Goal: Feedback & Contribution: Submit feedback/report problem

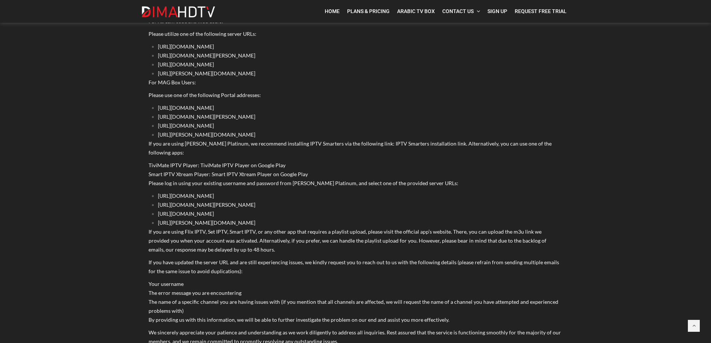
scroll to position [821, 0]
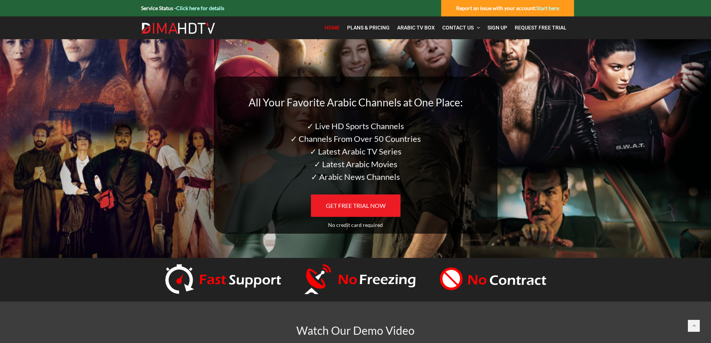
click at [332, 28] on span "Home" at bounding box center [332, 28] width 15 height 6
click at [469, 24] on link "Contact Us" at bounding box center [460, 27] width 45 height 15
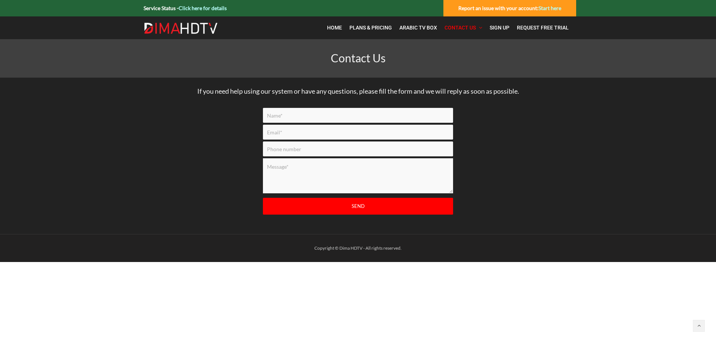
click at [298, 117] on input "Contact form" at bounding box center [358, 115] width 190 height 15
type input "Faris Gorges"
click at [282, 134] on input "Contact form" at bounding box center [358, 132] width 190 height 15
type input "faris_g@hotmail.com"
click at [284, 149] on input "Contact form" at bounding box center [358, 148] width 190 height 15
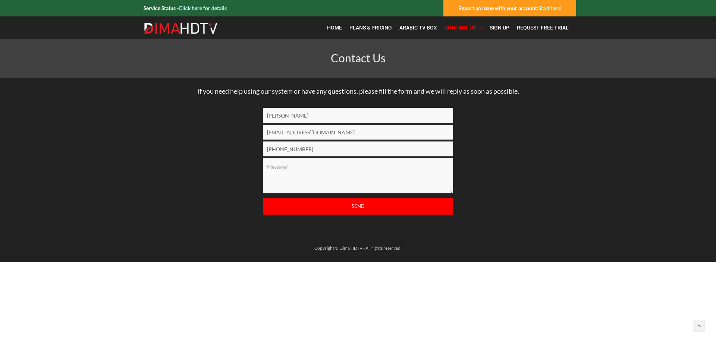
type input "647 995 4467"
click at [282, 175] on textarea "Contact form" at bounding box center [358, 175] width 190 height 35
click at [370, 177] on textarea "Hi Currently I have account with you but my subsicription" at bounding box center [358, 175] width 190 height 35
click at [378, 176] on textarea "Hi Currently I have account with you but my subsicription" at bounding box center [358, 175] width 190 height 35
click at [415, 185] on textarea "Hi Currently I have account with you but my subscription had expired .can you p…" at bounding box center [358, 175] width 190 height 35
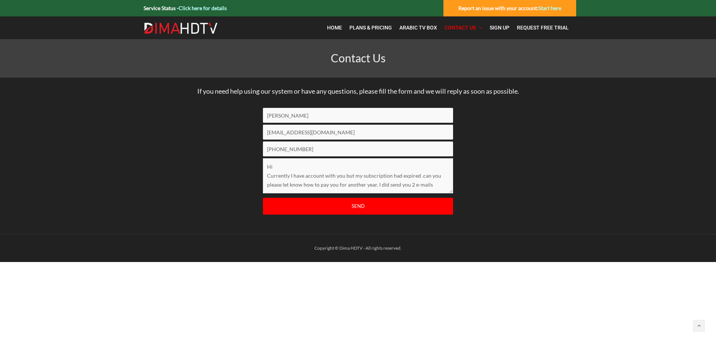
click at [431, 184] on textarea "Hi Currently I have account with you but my subscription had expired .can you p…" at bounding box center [358, 175] width 190 height 35
click at [280, 188] on textarea "Hi Currently I have account with you but my subscription had expired .can you p…" at bounding box center [358, 175] width 190 height 35
drag, startPoint x: 280, startPoint y: 188, endPoint x: 315, endPoint y: 186, distance: 34.8
click at [315, 186] on textarea "Hi Currently I have account with you but my subscription had expired .can you p…" at bounding box center [358, 175] width 190 height 35
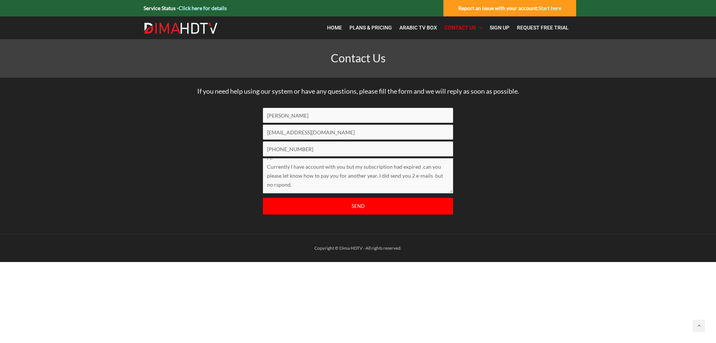
drag, startPoint x: 287, startPoint y: 186, endPoint x: 274, endPoint y: 190, distance: 13.8
click at [274, 190] on textarea "Hi Currently I have account with you but my subscription had expired .can you p…" at bounding box center [358, 175] width 190 height 35
drag, startPoint x: 301, startPoint y: 188, endPoint x: 275, endPoint y: 191, distance: 25.9
click at [275, 191] on textarea "Hi Currently I have account with you but my subscription had expired .can you p…" at bounding box center [358, 175] width 190 height 35
click at [313, 185] on textarea "Hi Currently I have account with you but my subscription had expired .can you p…" at bounding box center [358, 175] width 190 height 35
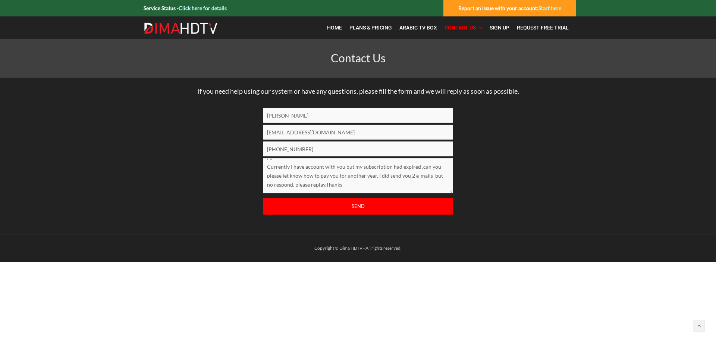
type textarea "Hi Currently I have account with you but my subscription had expired .can you p…"
click at [325, 206] on input "Send" at bounding box center [358, 206] width 190 height 17
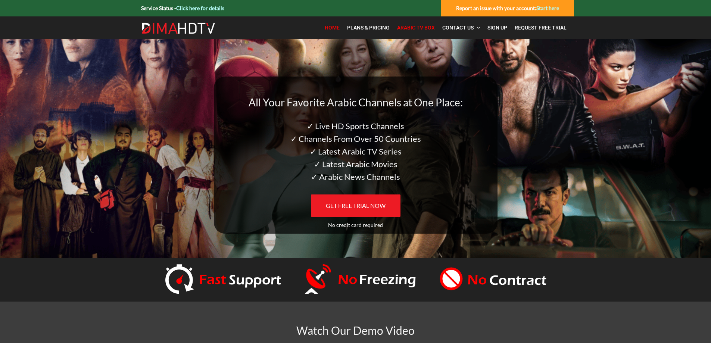
click at [415, 29] on span "Arabic TV Box" at bounding box center [416, 28] width 38 height 6
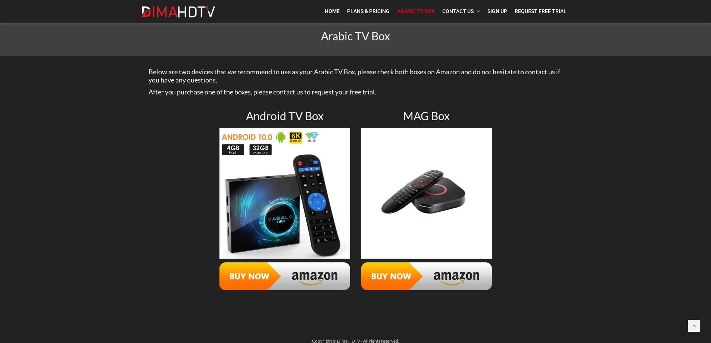
scroll to position [34, 0]
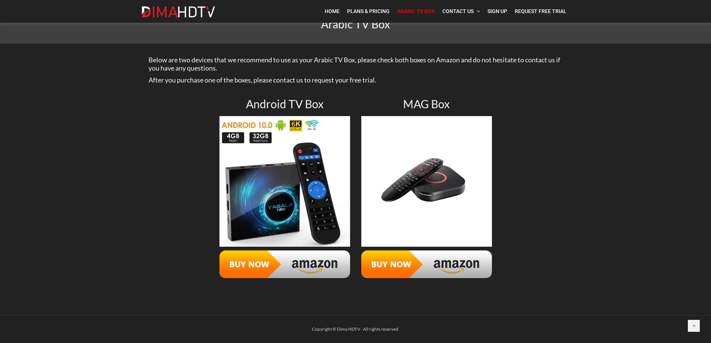
click at [248, 265] on img at bounding box center [284, 264] width 131 height 28
